Goal: Information Seeking & Learning: Find contact information

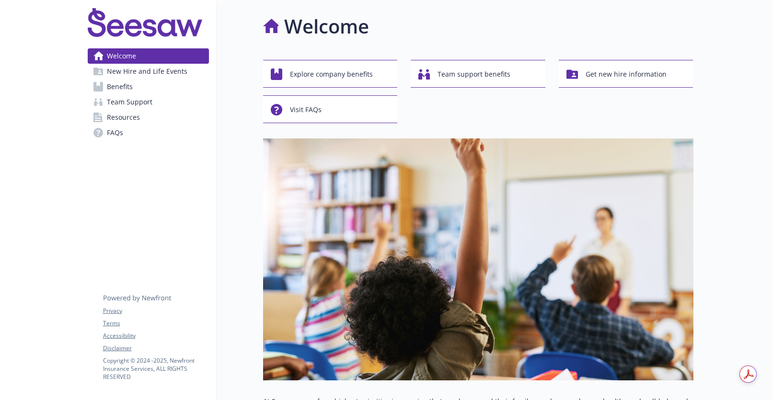
click at [144, 132] on link "FAQs" at bounding box center [148, 132] width 121 height 15
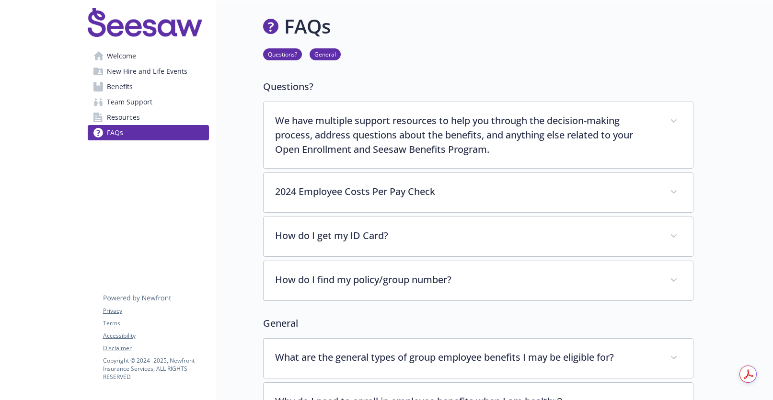
click at [138, 115] on span "Resources" at bounding box center [123, 117] width 33 height 15
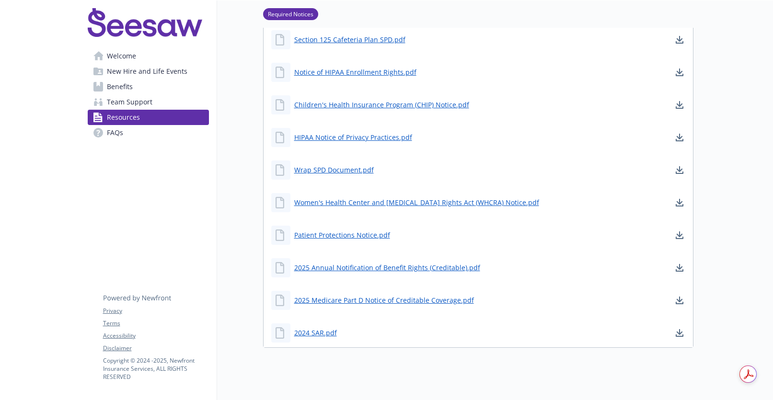
scroll to position [367, 0]
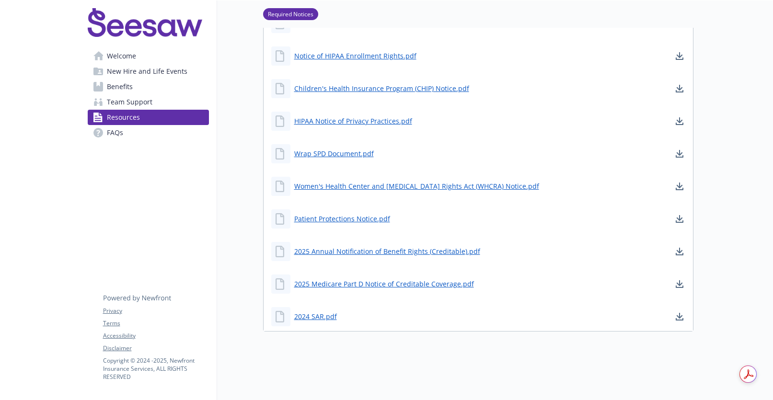
click at [143, 98] on span "Team Support" at bounding box center [130, 101] width 46 height 15
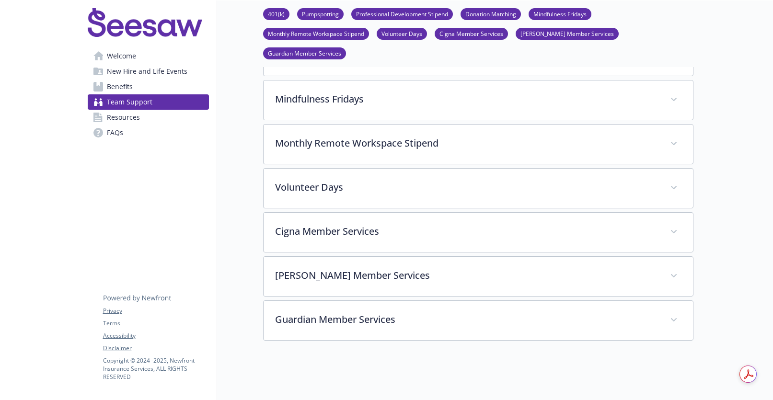
scroll to position [367, 0]
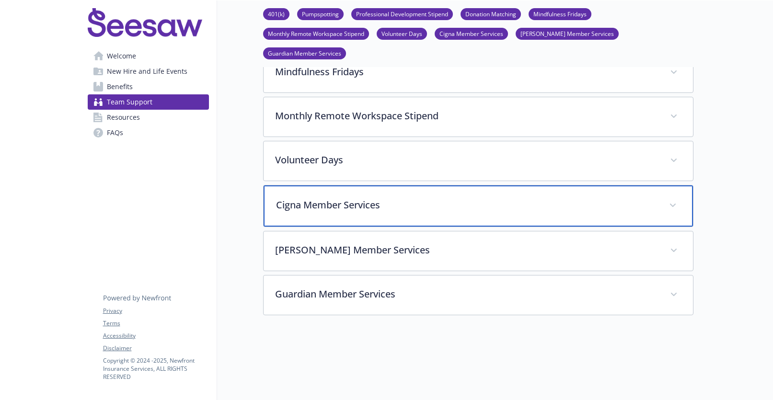
click at [409, 198] on p "Cigna Member Services" at bounding box center [466, 205] width 381 height 14
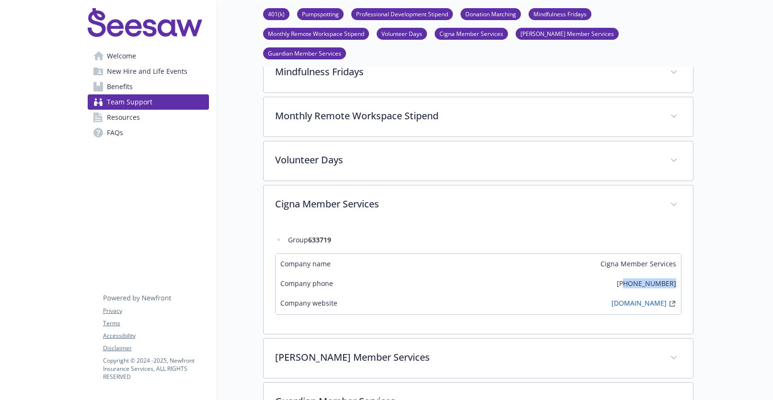
drag, startPoint x: 676, startPoint y: 266, endPoint x: 636, endPoint y: 265, distance: 39.8
click at [636, 274] on div "Company phone [PHONE_NUMBER]" at bounding box center [477, 284] width 405 height 20
click at [109, 81] on span "Benefits" at bounding box center [120, 86] width 26 height 15
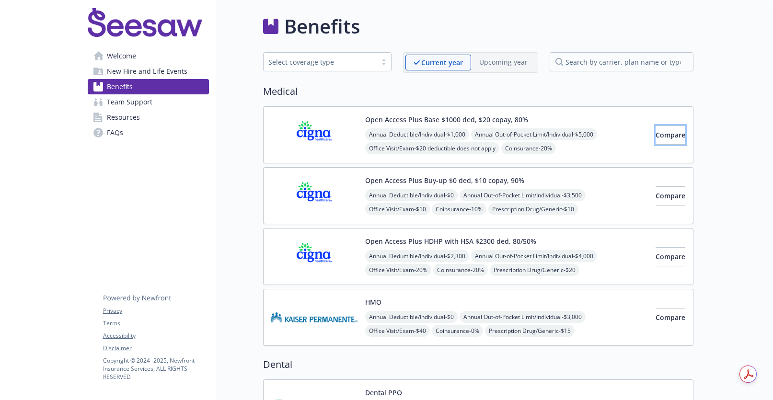
drag, startPoint x: 653, startPoint y: 135, endPoint x: 621, endPoint y: 147, distance: 33.6
click at [621, 147] on div "Open Access Plus Base $1000 ded, $20 copay, 80% Annual Deductible/Individual - …" at bounding box center [478, 134] width 430 height 57
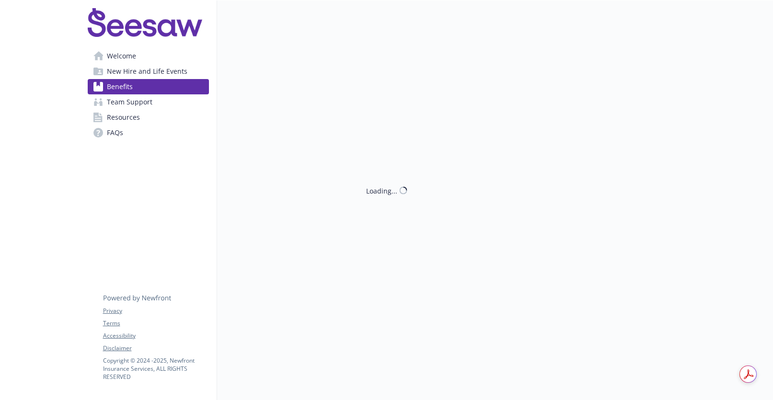
click at [611, 148] on div "Loading..." at bounding box center [455, 200] width 476 height 400
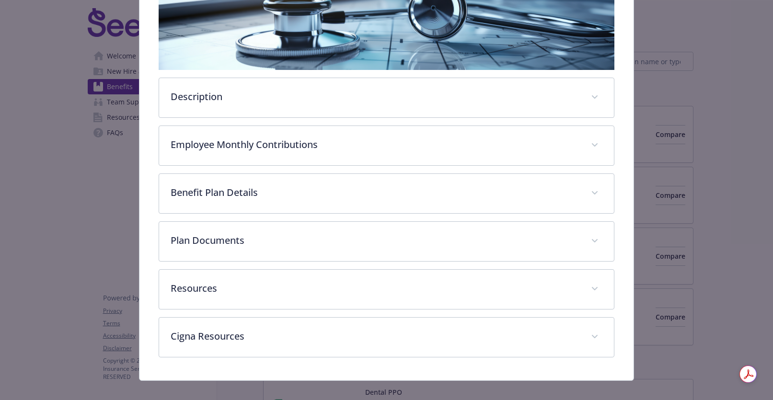
scroll to position [198, 0]
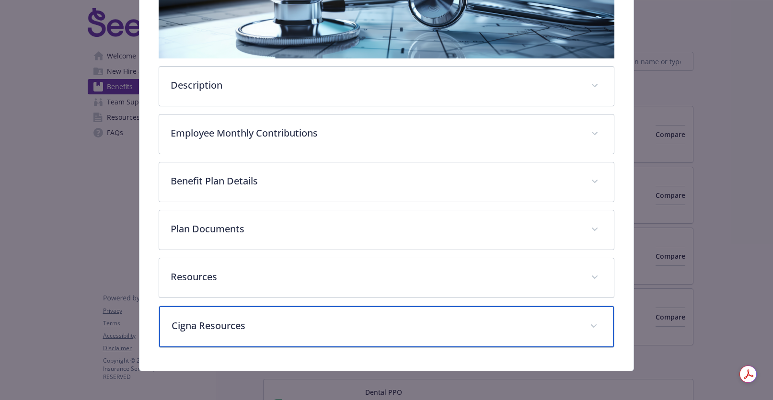
click at [290, 329] on p "Cigna Resources" at bounding box center [375, 326] width 406 height 14
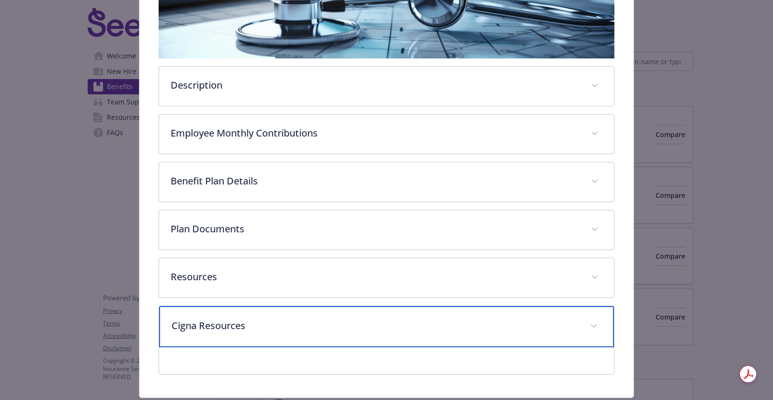
scroll to position [227, 0]
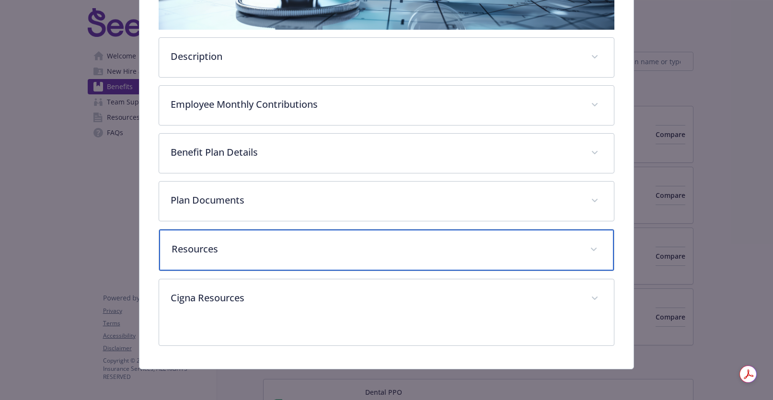
click at [271, 257] on div "Resources" at bounding box center [386, 250] width 454 height 41
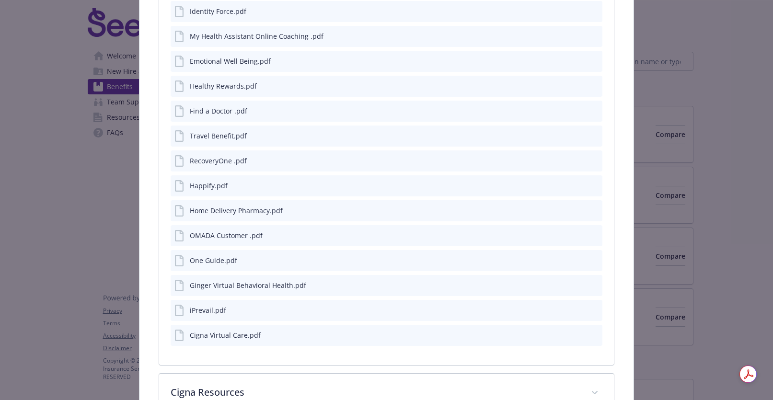
scroll to position [612, 0]
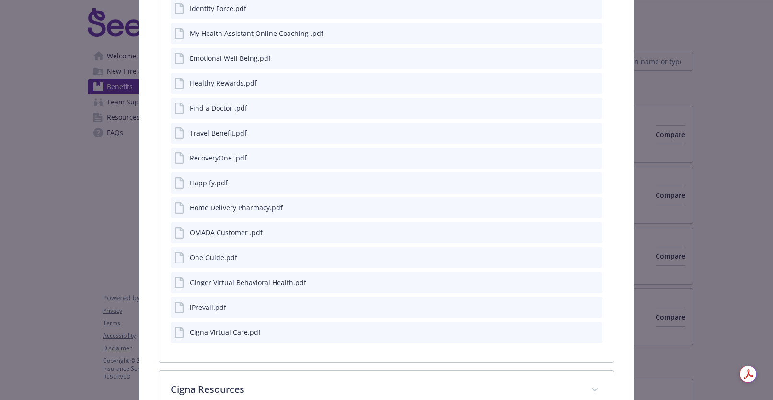
click at [590, 258] on icon "preview file" at bounding box center [593, 257] width 9 height 7
